Goal: Transaction & Acquisition: Purchase product/service

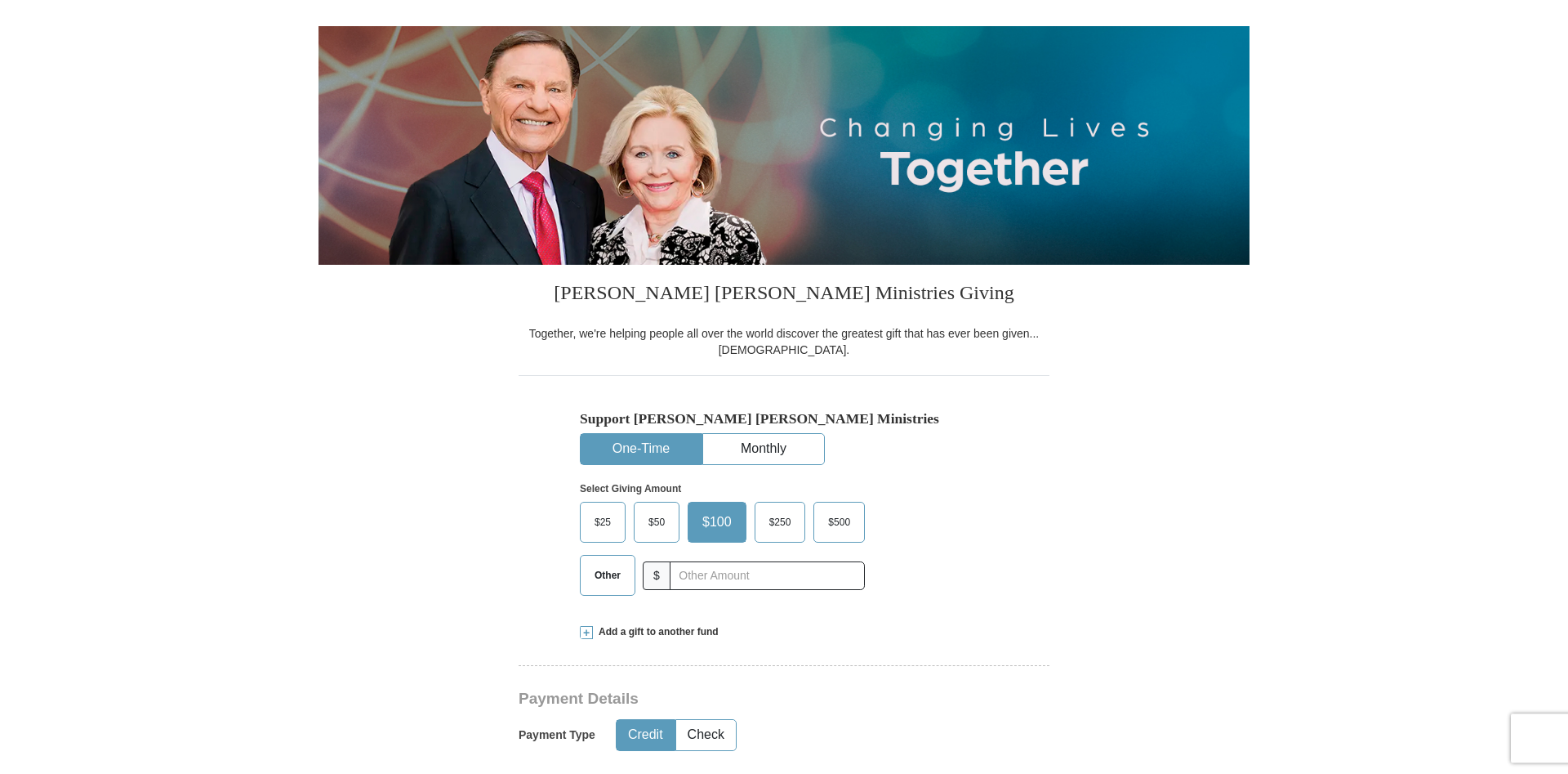
scroll to position [166, 0]
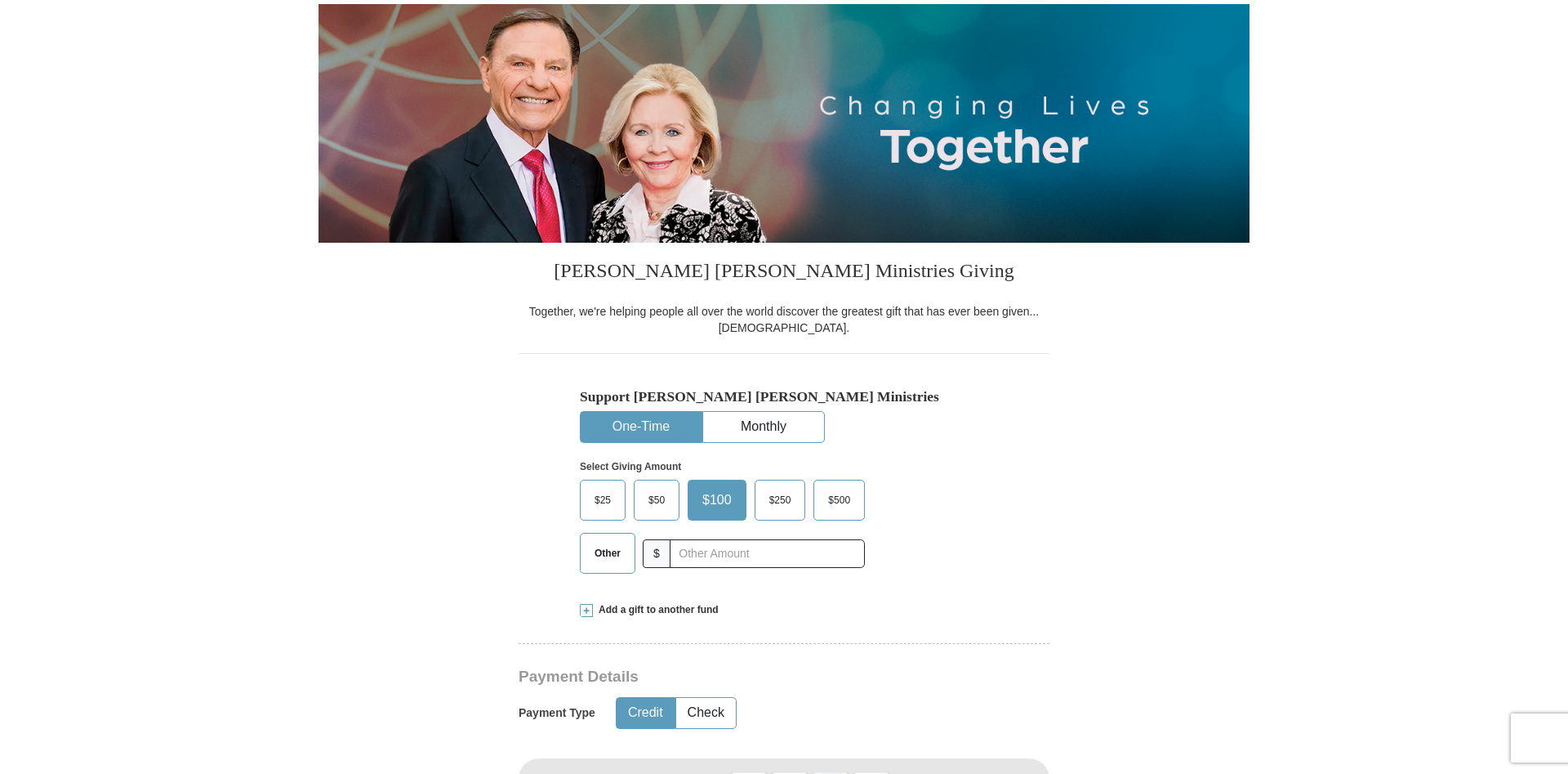
drag, startPoint x: 606, startPoint y: 546, endPoint x: 632, endPoint y: 554, distance: 27.2
click at [613, 552] on span "Other" at bounding box center [607, 553] width 42 height 24
click at [695, 553] on input "text" at bounding box center [767, 554] width 182 height 29
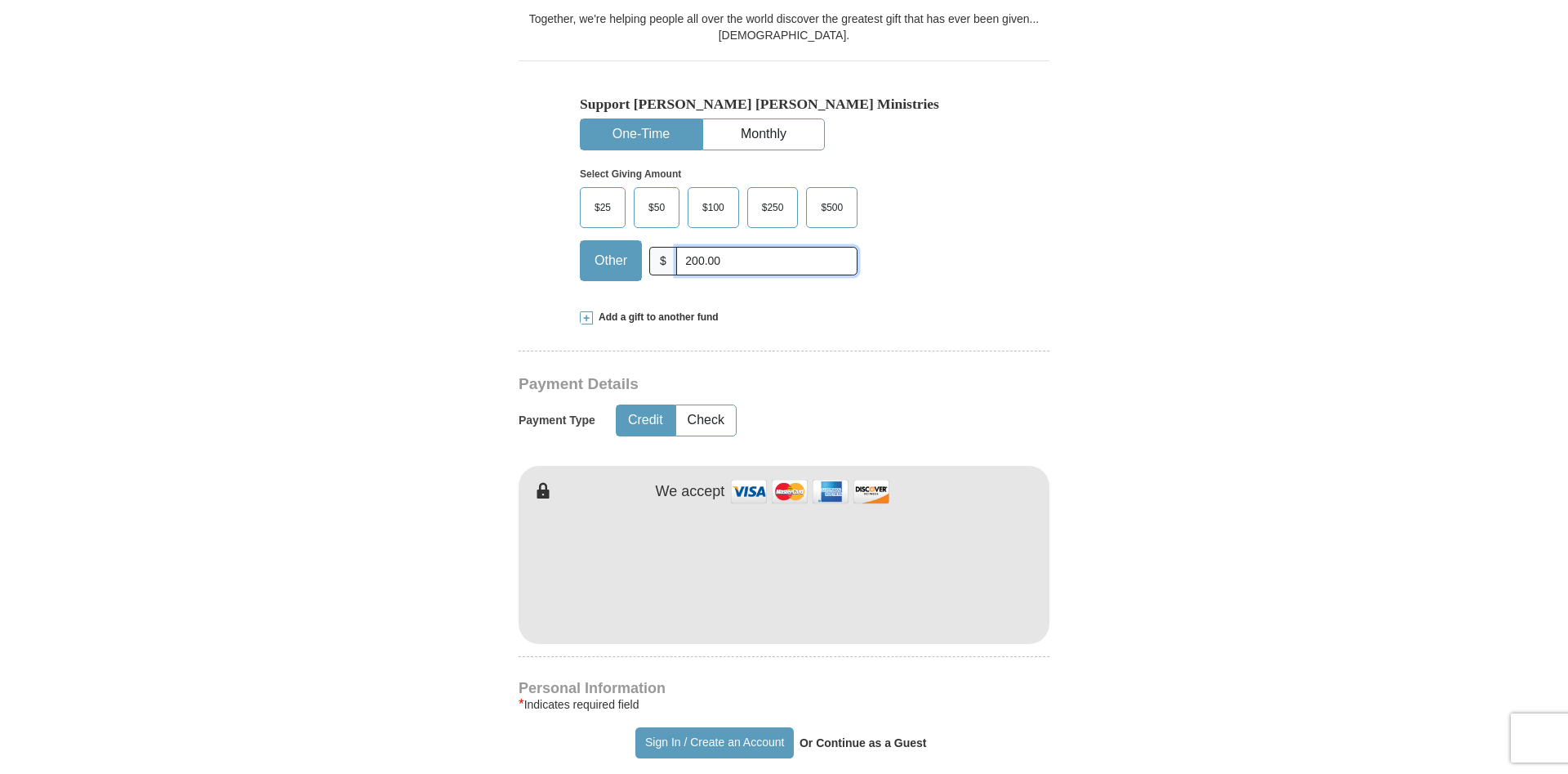
scroll to position [500, 0]
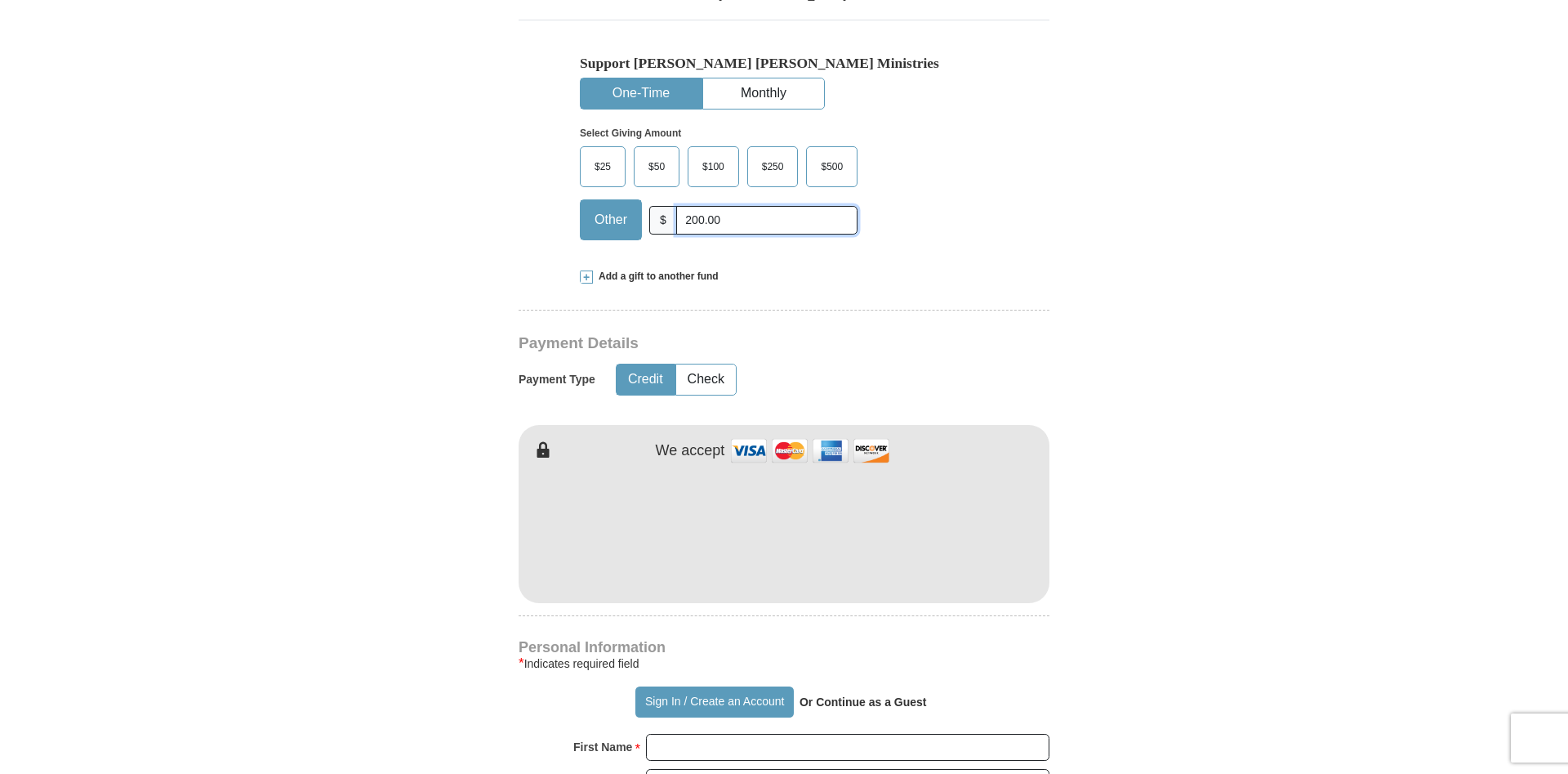
type input "200.00"
click at [1243, 589] on form "Already have an account? Sign in for faster giving. Don't have an account? Crea…" at bounding box center [784, 567] width 931 height 2004
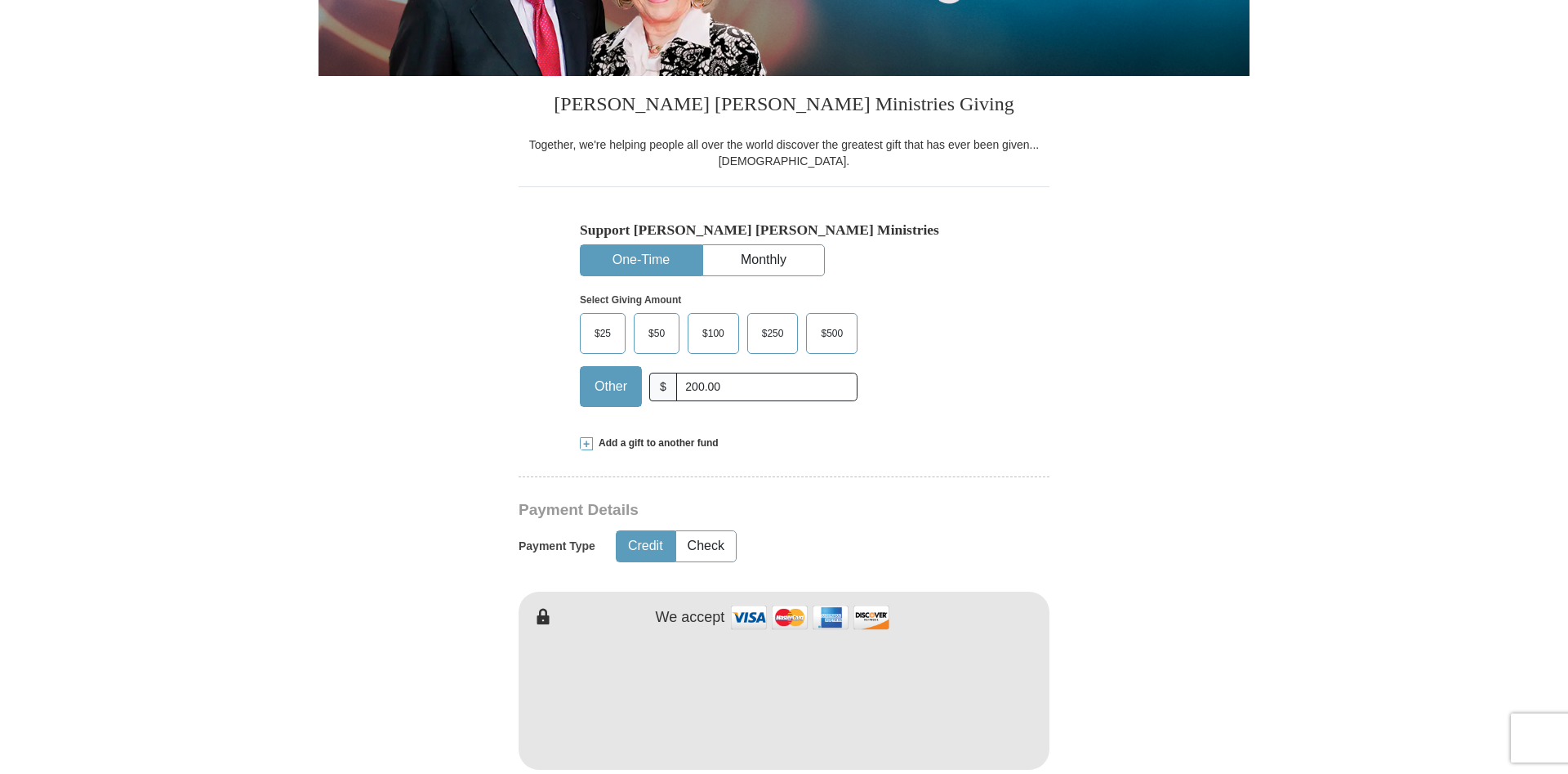
scroll to position [0, 0]
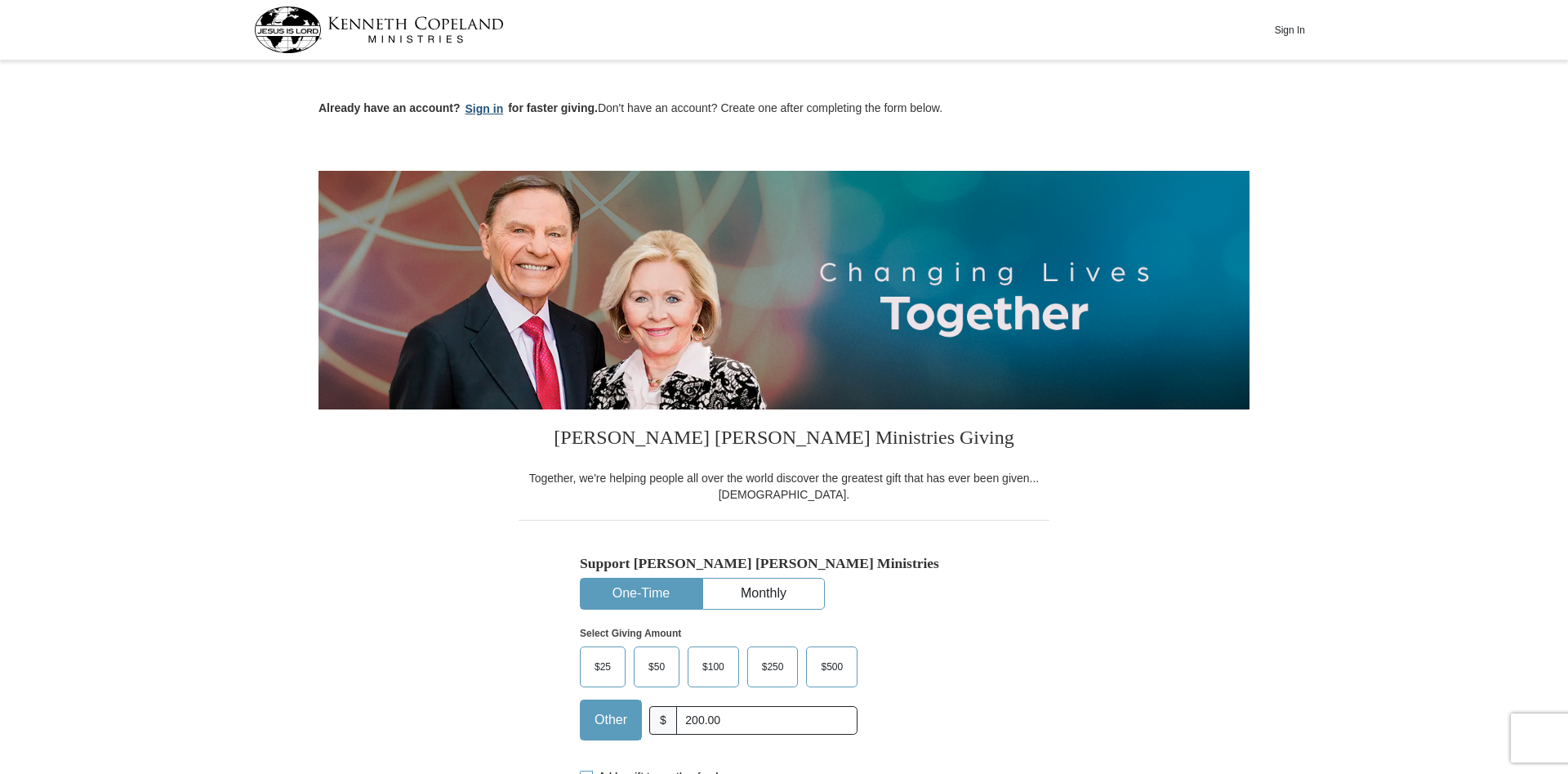
click at [479, 107] on button "Sign in" at bounding box center [485, 109] width 49 height 19
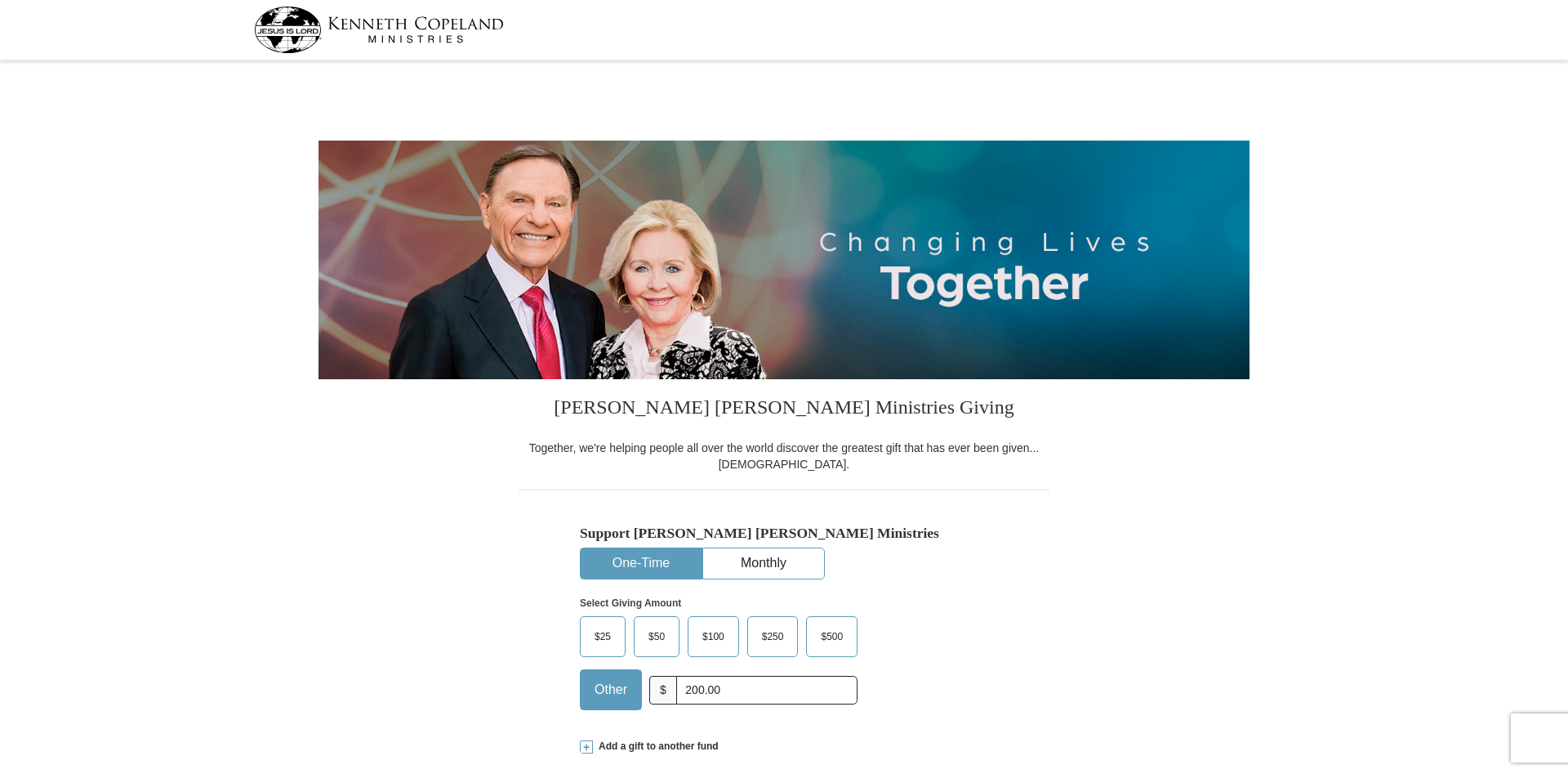
select select "KY"
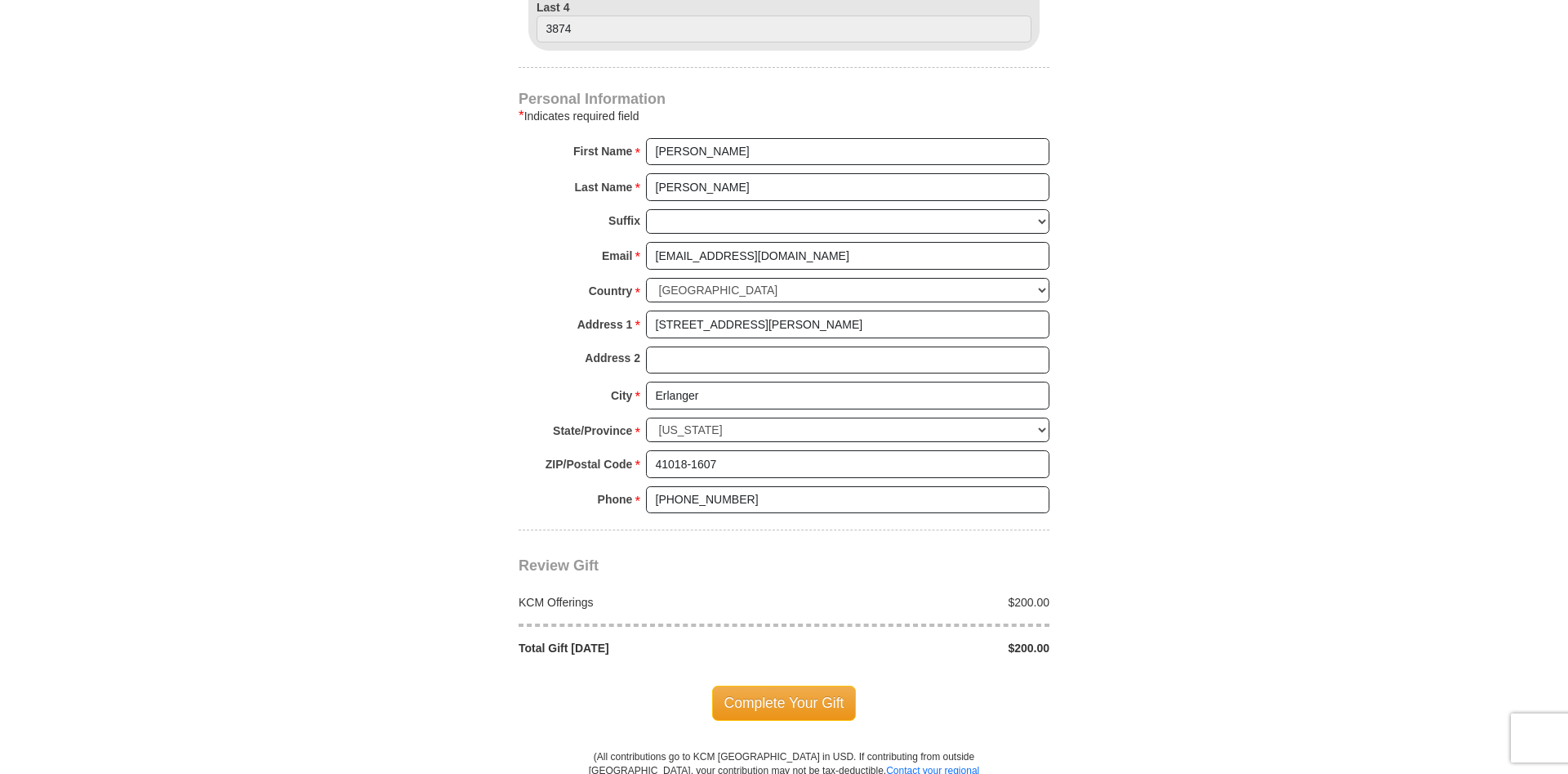
scroll to position [1084, 0]
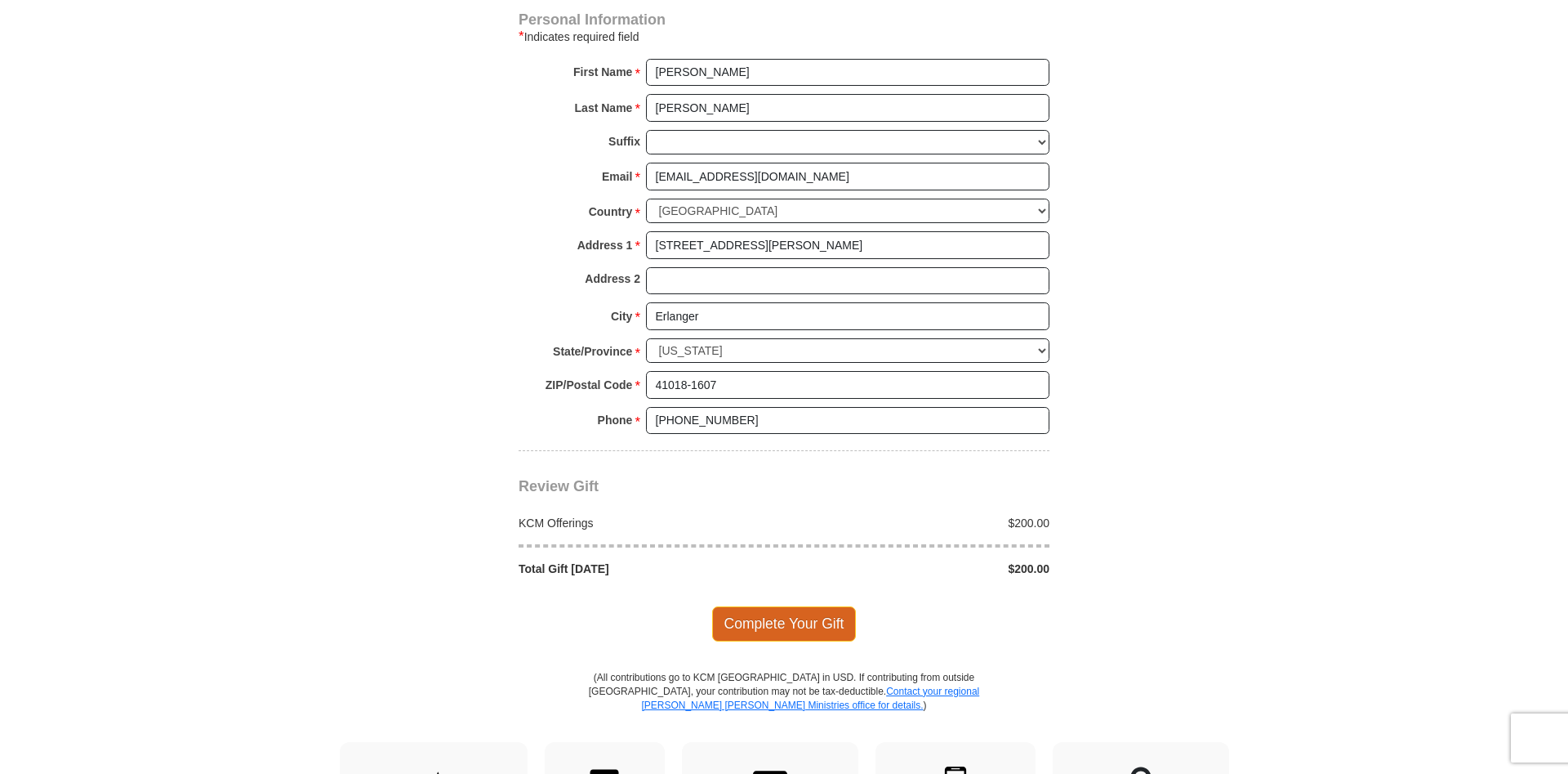
click at [812, 623] on span "Complete Your Gift" at bounding box center [784, 624] width 145 height 34
